Goal: Information Seeking & Learning: Understand process/instructions

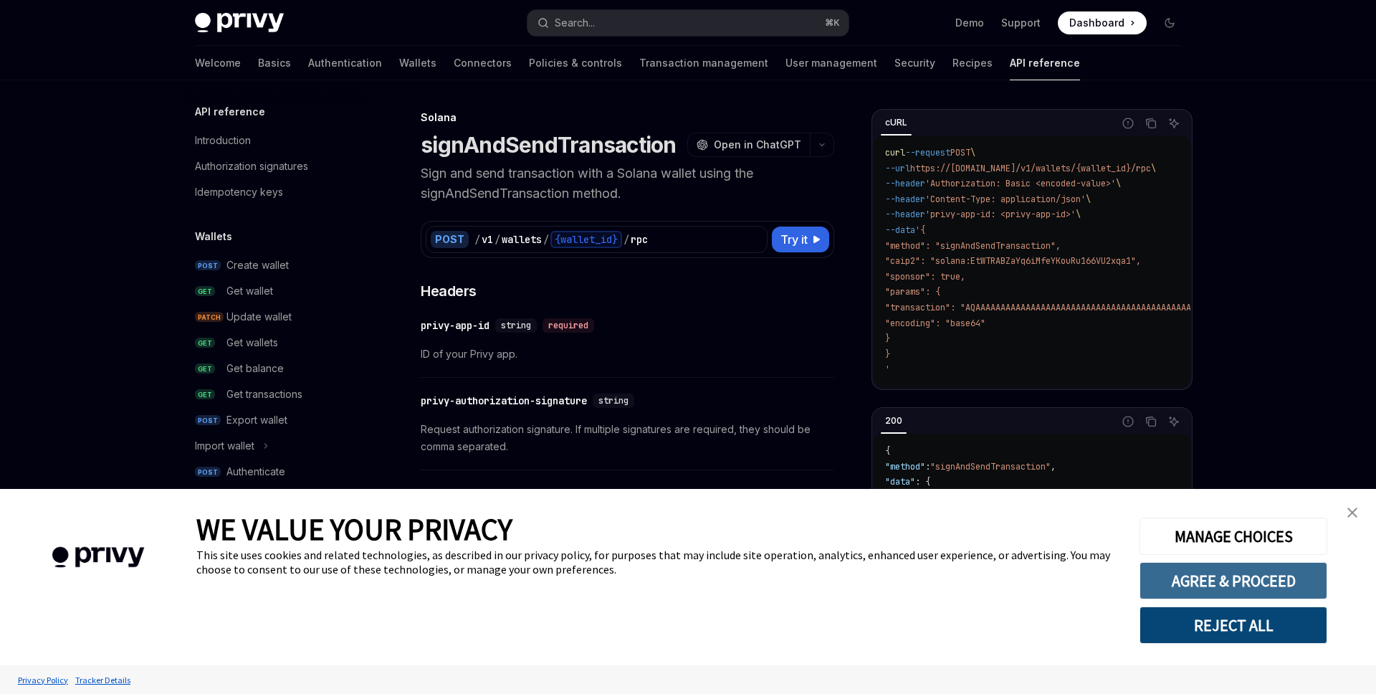
click at [1228, 591] on button "AGREE & PROCEED" at bounding box center [1234, 580] width 188 height 37
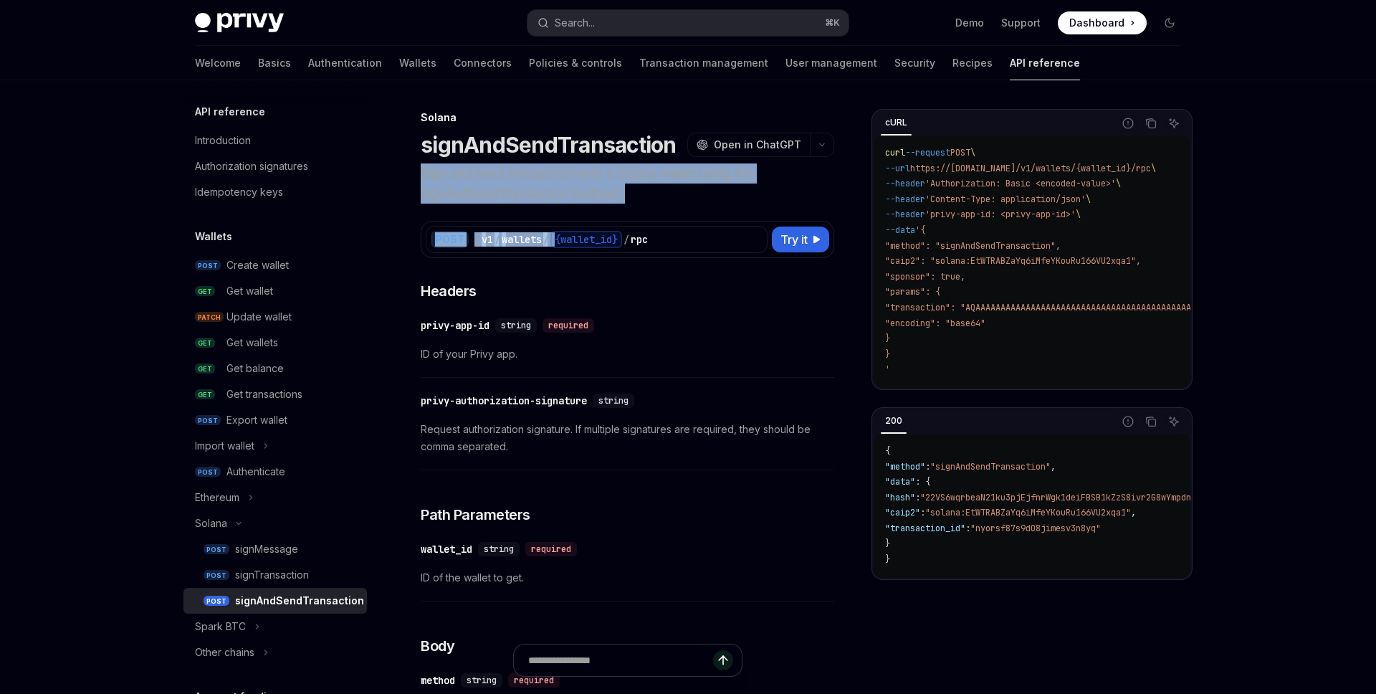
drag, startPoint x: 423, startPoint y: 176, endPoint x: 586, endPoint y: 210, distance: 166.2
click at [586, 210] on div "POST / v1 / wallets / {wallet_id} / rpc Try it cURL Report incorrect code Copy …" at bounding box center [628, 231] width 414 height 54
